Goal: Navigation & Orientation: Find specific page/section

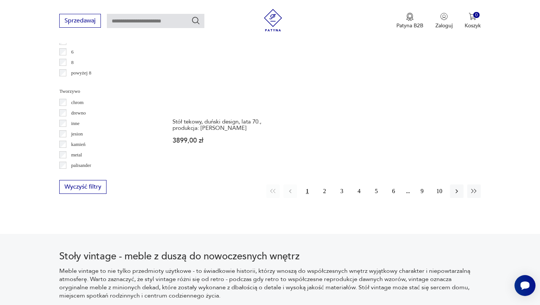
scroll to position [1134, 0]
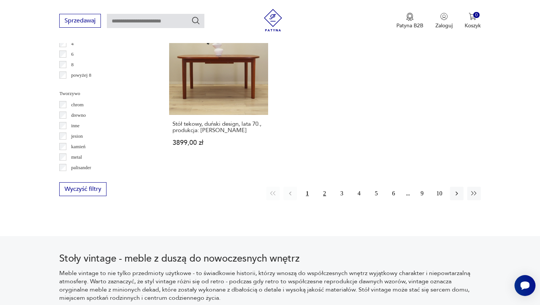
click at [323, 195] on button "2" at bounding box center [324, 193] width 13 height 13
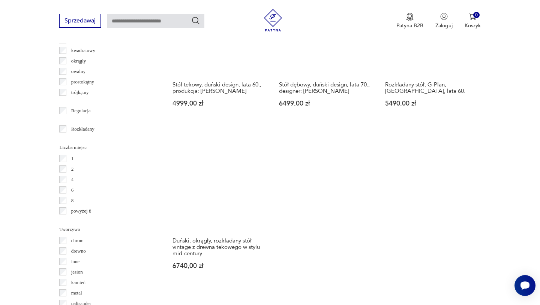
scroll to position [1117, 0]
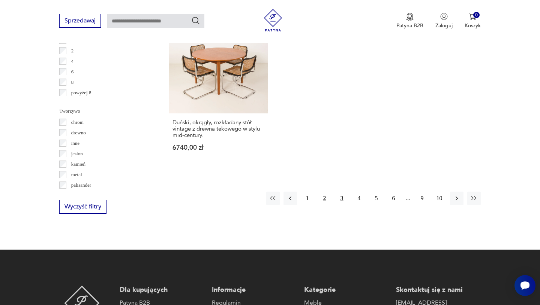
click at [340, 192] on button "3" at bounding box center [341, 198] width 13 height 13
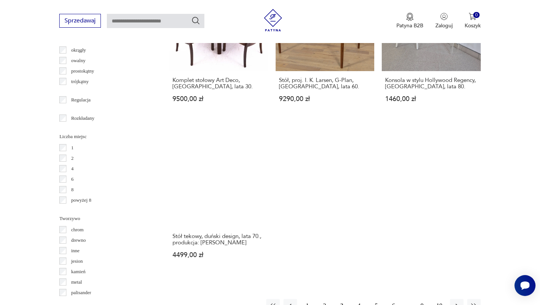
scroll to position [1113, 0]
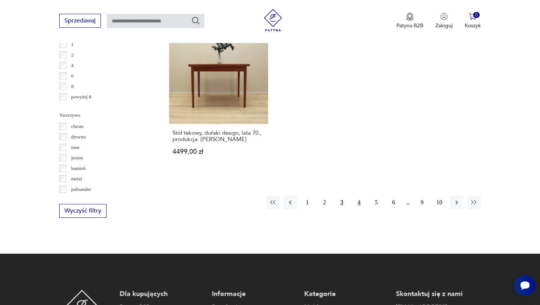
click at [362, 196] on button "4" at bounding box center [358, 202] width 13 height 13
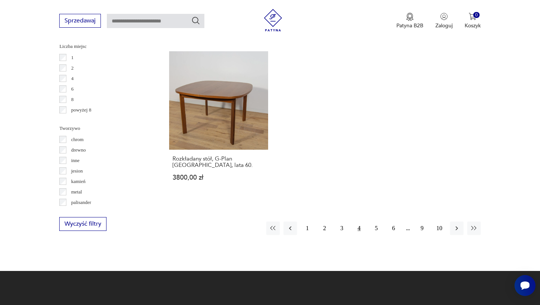
scroll to position [1103, 0]
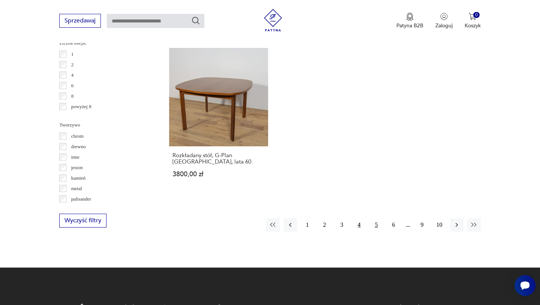
click at [374, 218] on button "5" at bounding box center [375, 224] width 13 height 13
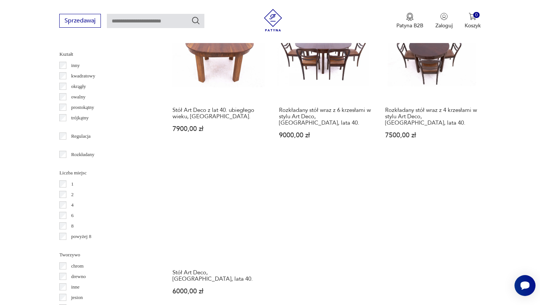
scroll to position [1098, 0]
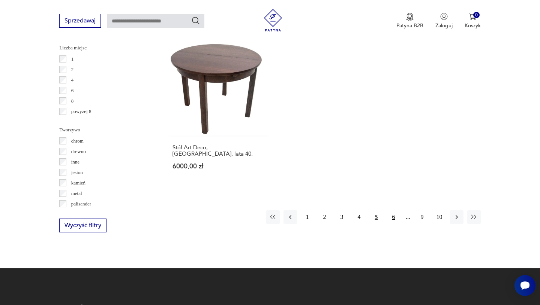
click at [391, 211] on button "6" at bounding box center [393, 217] width 13 height 13
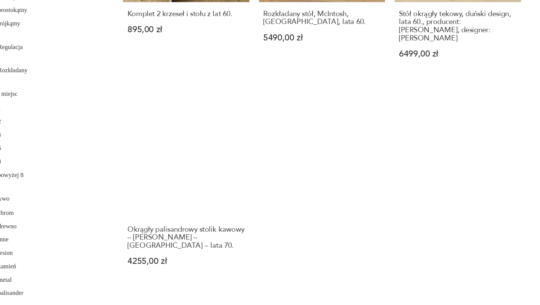
scroll to position [1067, 0]
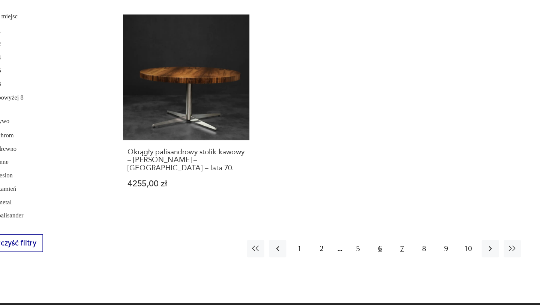
click at [387, 254] on button "7" at bounding box center [387, 260] width 13 height 13
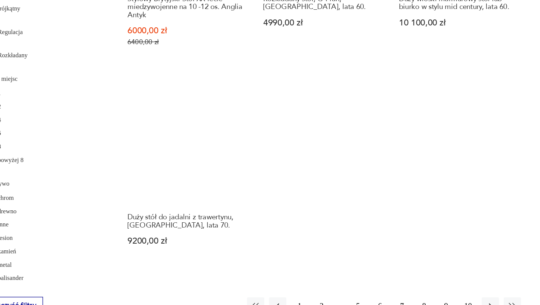
scroll to position [1063, 0]
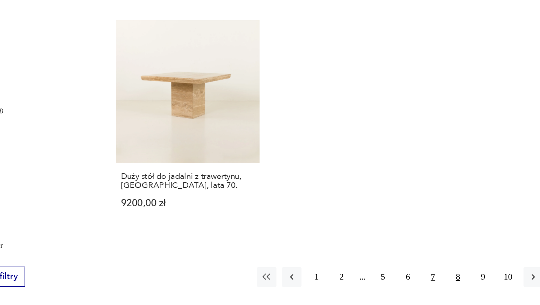
click at [401, 259] on button "8" at bounding box center [404, 260] width 13 height 13
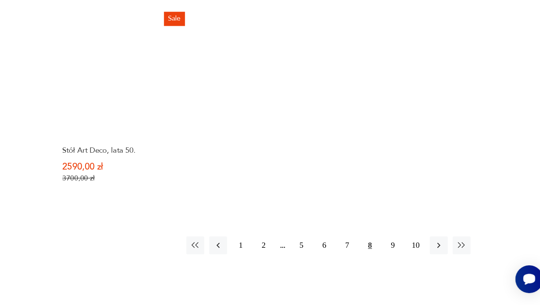
scroll to position [1089, 0]
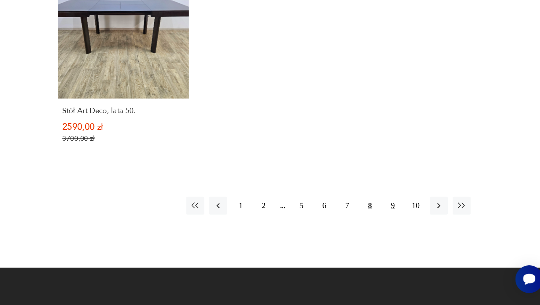
click at [424, 225] on button "9" at bounding box center [421, 230] width 13 height 13
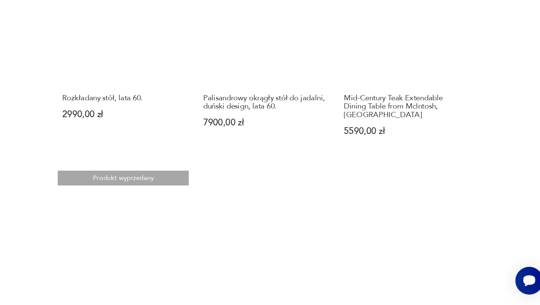
scroll to position [1020, 0]
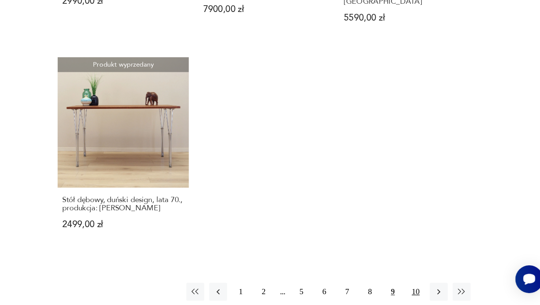
click at [439, 288] on button "10" at bounding box center [438, 294] width 13 height 13
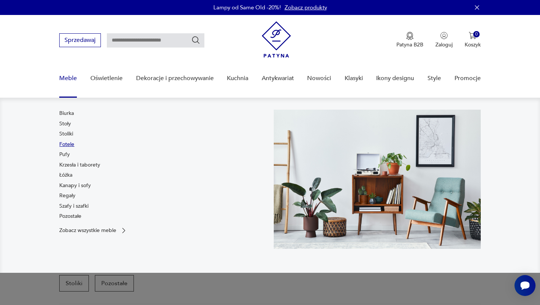
click at [69, 146] on link "Fotele" at bounding box center [66, 144] width 15 height 7
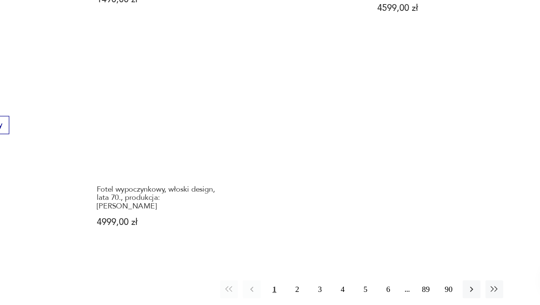
scroll to position [1090, 0]
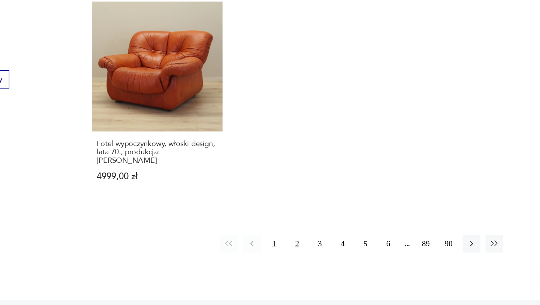
click at [323, 251] on button "2" at bounding box center [324, 257] width 13 height 13
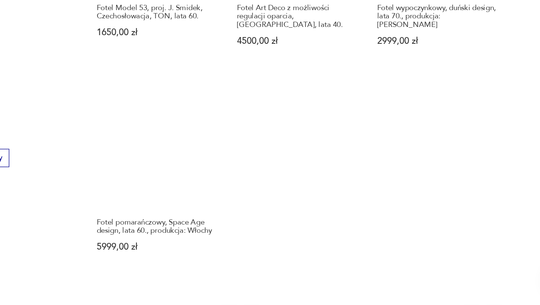
scroll to position [1079, 0]
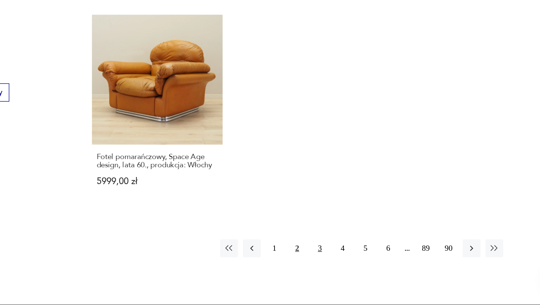
click at [341, 256] on button "3" at bounding box center [341, 262] width 13 height 13
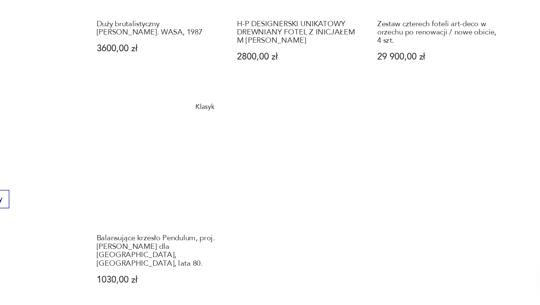
scroll to position [1097, 0]
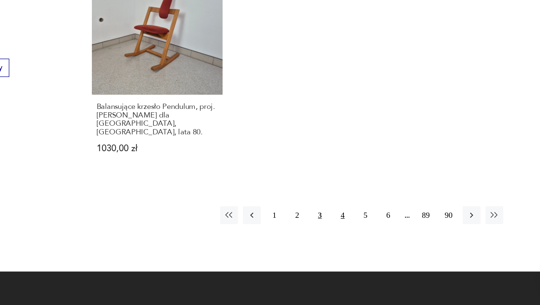
click at [358, 230] on button "4" at bounding box center [358, 236] width 13 height 13
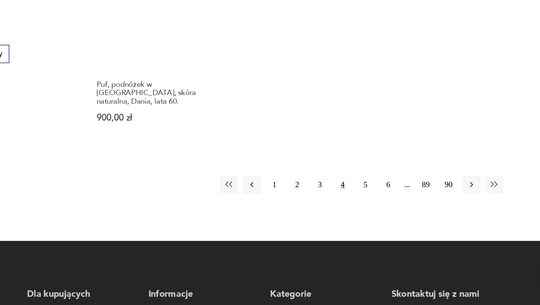
scroll to position [1108, 0]
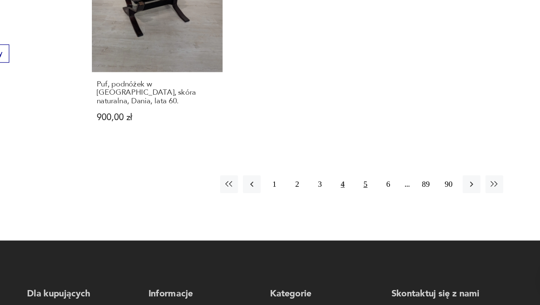
click at [375, 209] on button "5" at bounding box center [375, 213] width 13 height 13
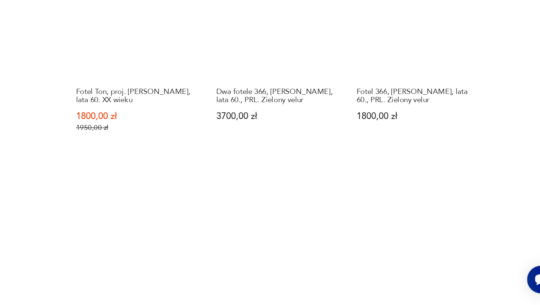
scroll to position [967, 0]
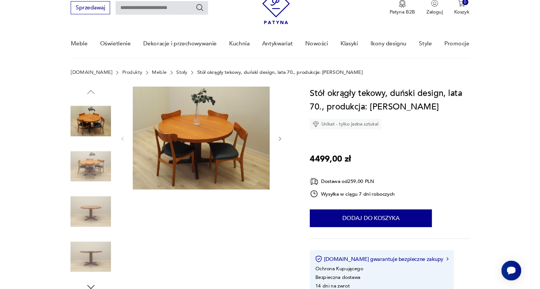
scroll to position [46, 0]
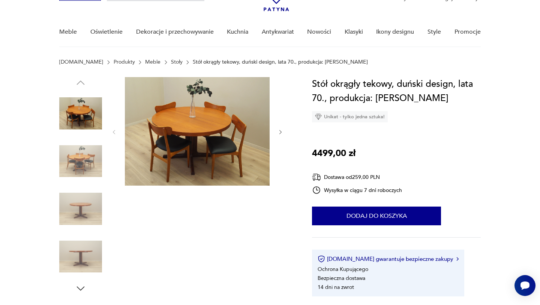
click at [84, 160] on img at bounding box center [80, 161] width 43 height 43
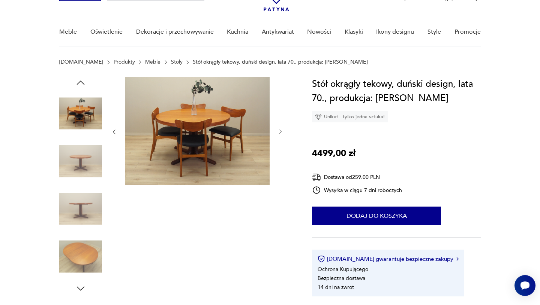
click at [87, 212] on img at bounding box center [80, 209] width 43 height 43
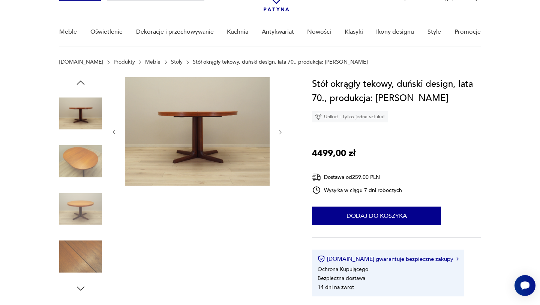
click at [92, 205] on img at bounding box center [80, 209] width 43 height 43
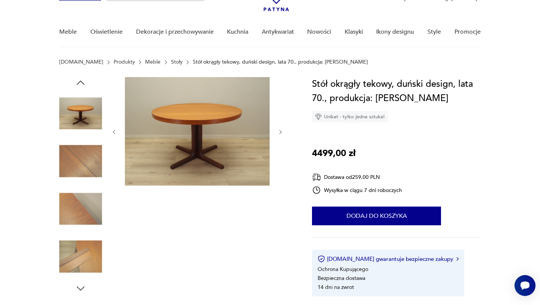
click at [141, 141] on img at bounding box center [197, 131] width 145 height 109
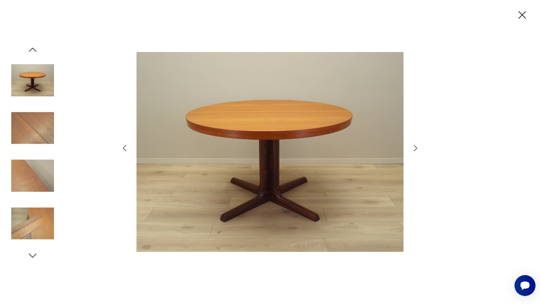
click at [31, 214] on img at bounding box center [32, 223] width 43 height 43
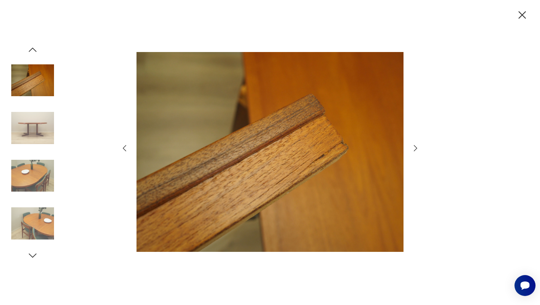
click at [34, 165] on img at bounding box center [32, 176] width 43 height 43
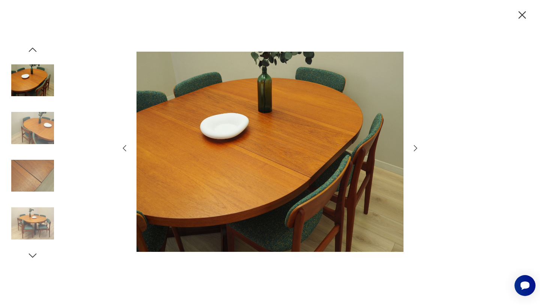
click at [42, 215] on img at bounding box center [32, 223] width 43 height 43
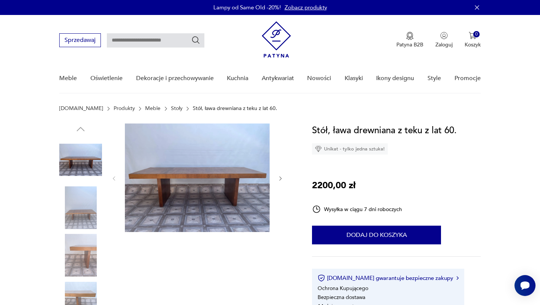
click at [75, 261] on img at bounding box center [80, 255] width 43 height 43
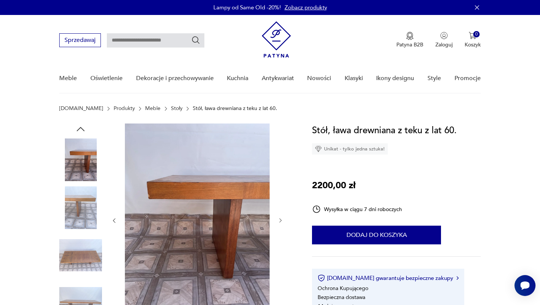
click at [75, 274] on img at bounding box center [80, 255] width 43 height 43
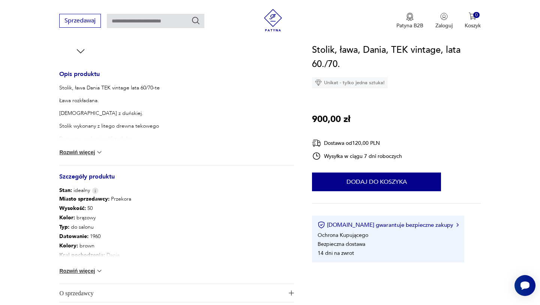
scroll to position [291, 0]
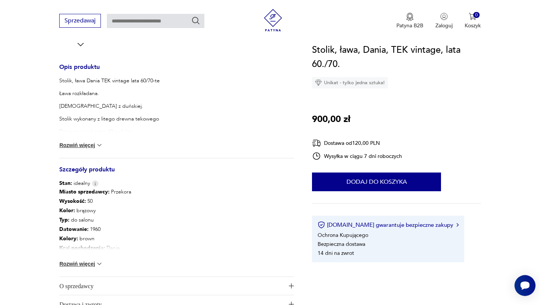
click at [85, 268] on button "Rozwiń więcej" at bounding box center [80, 263] width 43 height 7
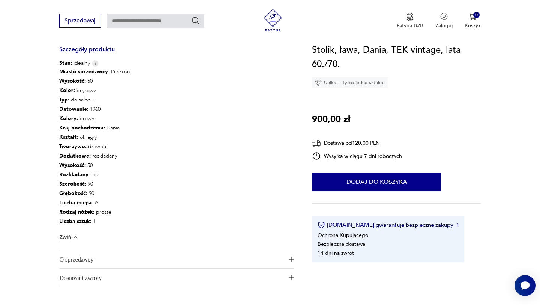
scroll to position [0, 0]
